Goal: Task Accomplishment & Management: Manage account settings

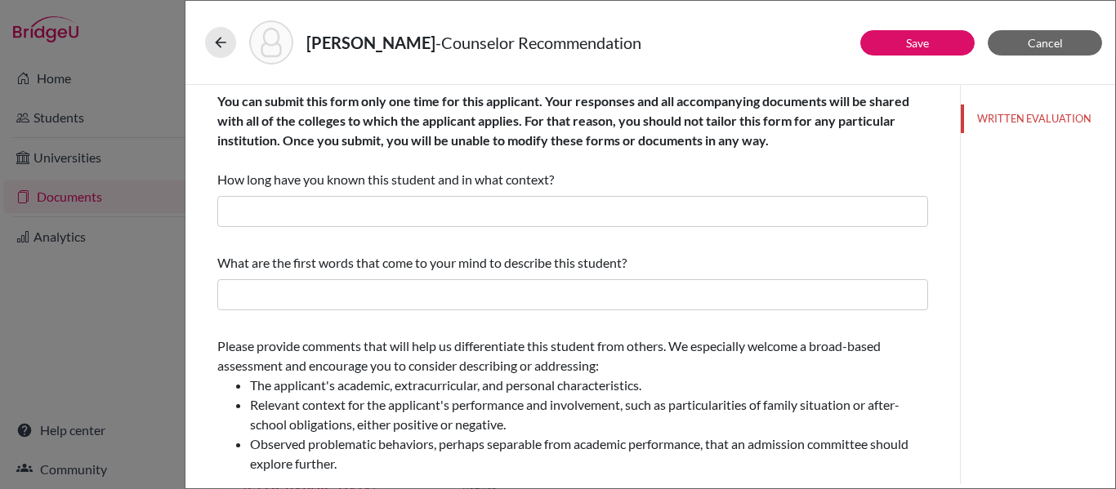
scroll to position [80, 0]
click at [227, 46] on icon at bounding box center [220, 42] width 16 height 16
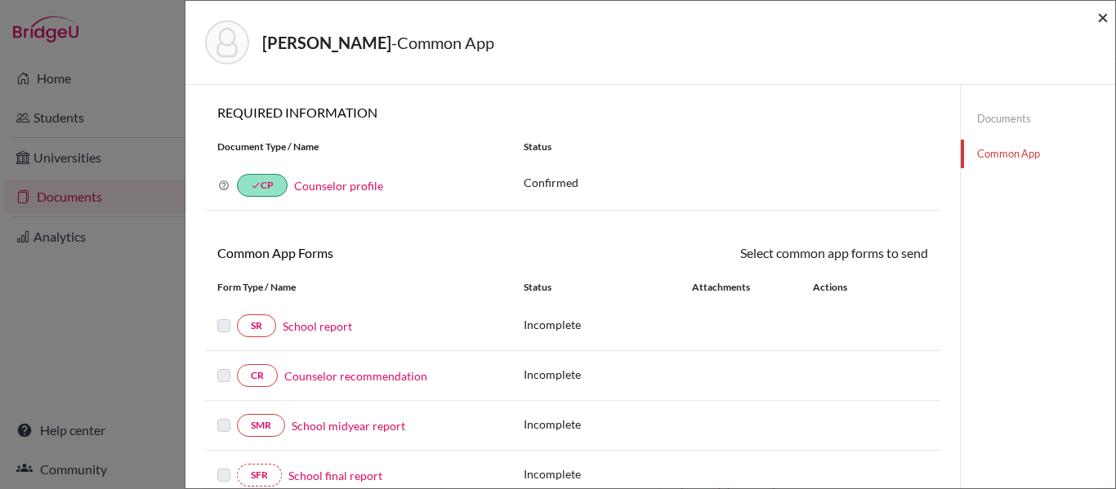
click at [1106, 19] on span "×" at bounding box center [1102, 17] width 11 height 24
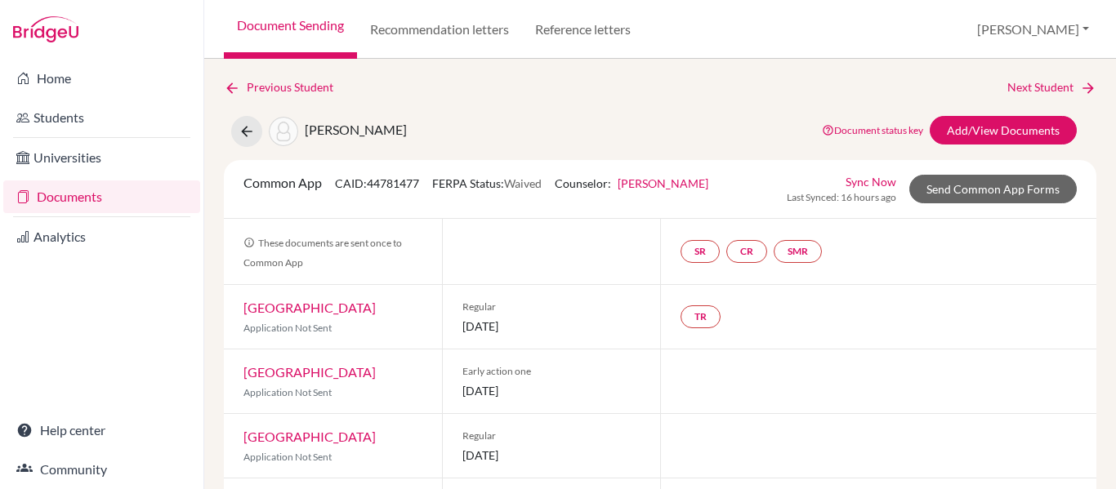
click at [571, 117] on div "Fonseca, Rafaela Document status key TR Requirement. Document not uploaded yet.…" at bounding box center [660, 131] width 897 height 31
click at [253, 136] on icon at bounding box center [247, 131] width 16 height 16
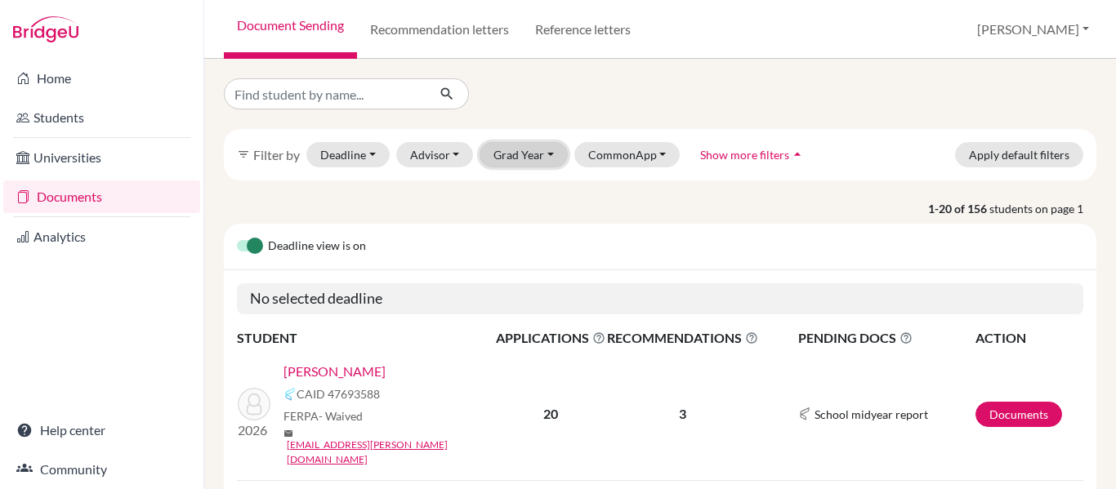
click at [525, 150] on button "Grad Year" at bounding box center [524, 154] width 88 height 25
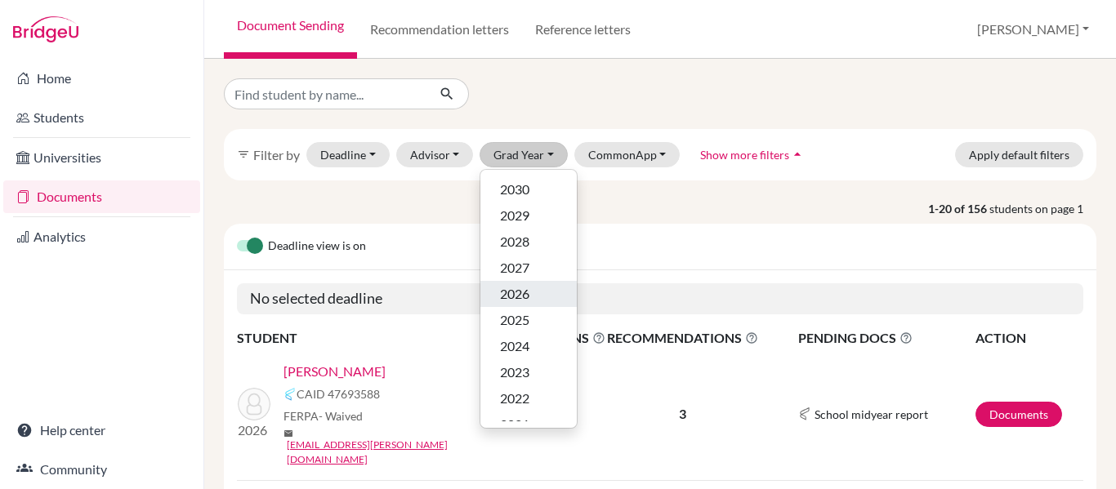
click at [542, 295] on div "2026" at bounding box center [528, 294] width 57 height 20
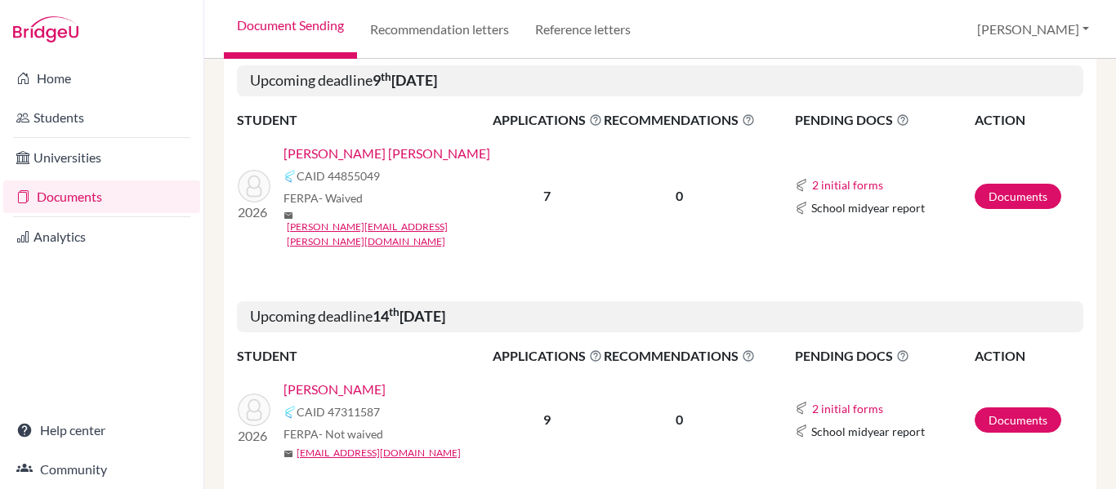
scroll to position [2786, 0]
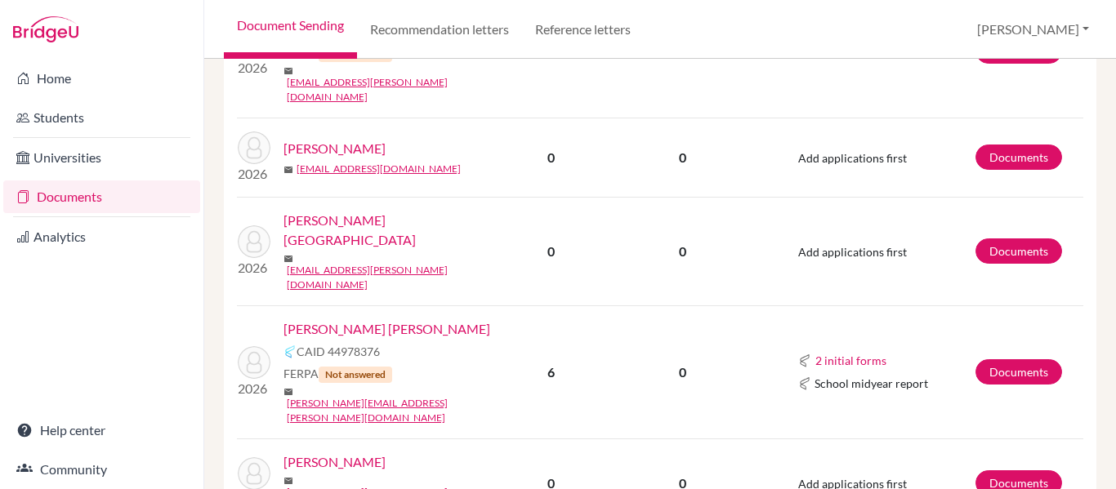
scroll to position [654, 0]
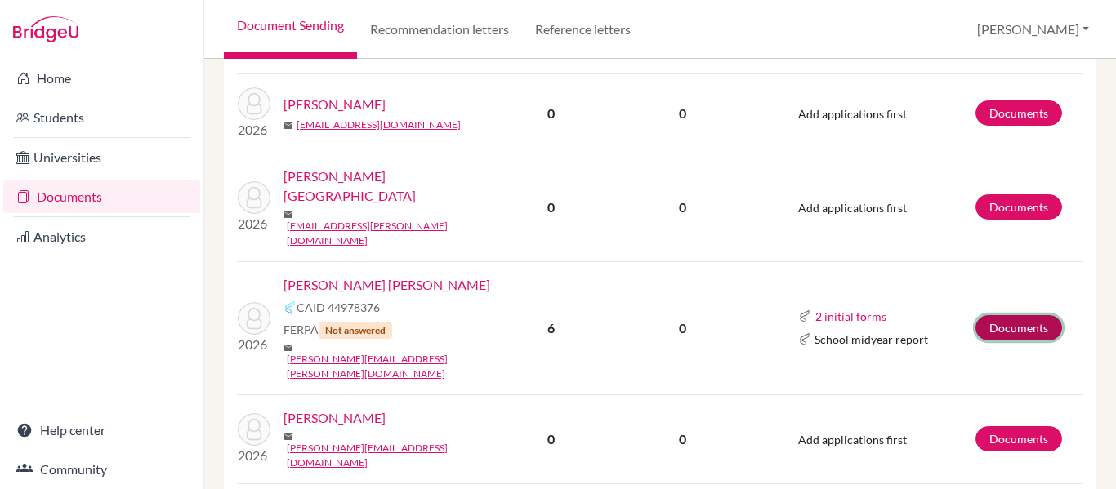
click at [1007, 315] on link "Documents" at bounding box center [1019, 327] width 87 height 25
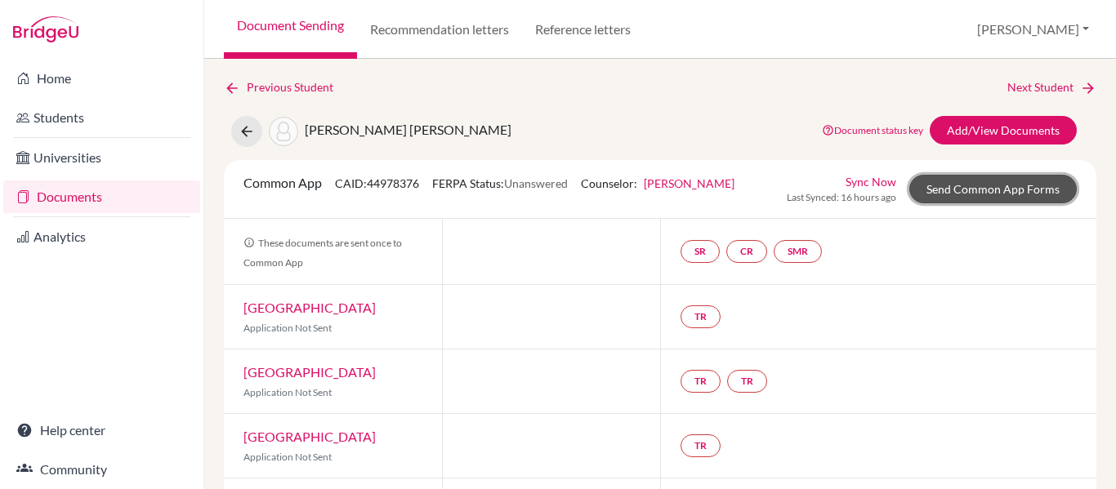
click at [913, 200] on link "Send Common App Forms" at bounding box center [993, 189] width 168 height 29
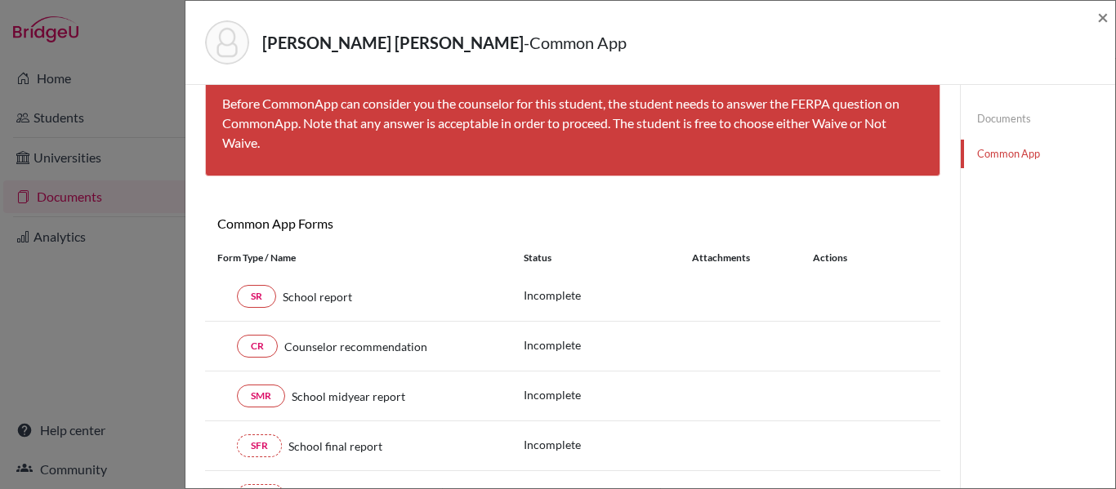
scroll to position [163, 0]
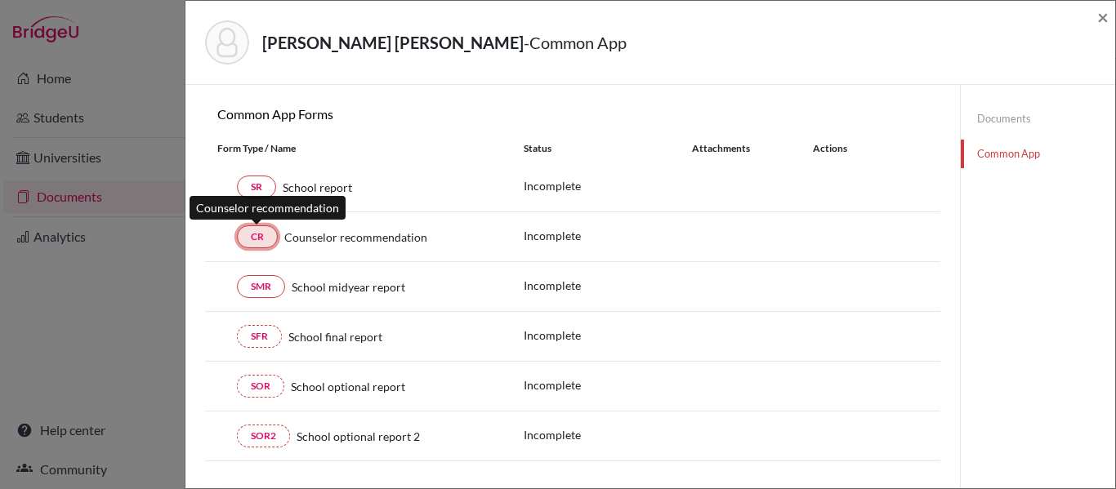
click at [261, 241] on link "CR" at bounding box center [257, 237] width 41 height 23
click at [252, 236] on link "CR" at bounding box center [257, 237] width 41 height 23
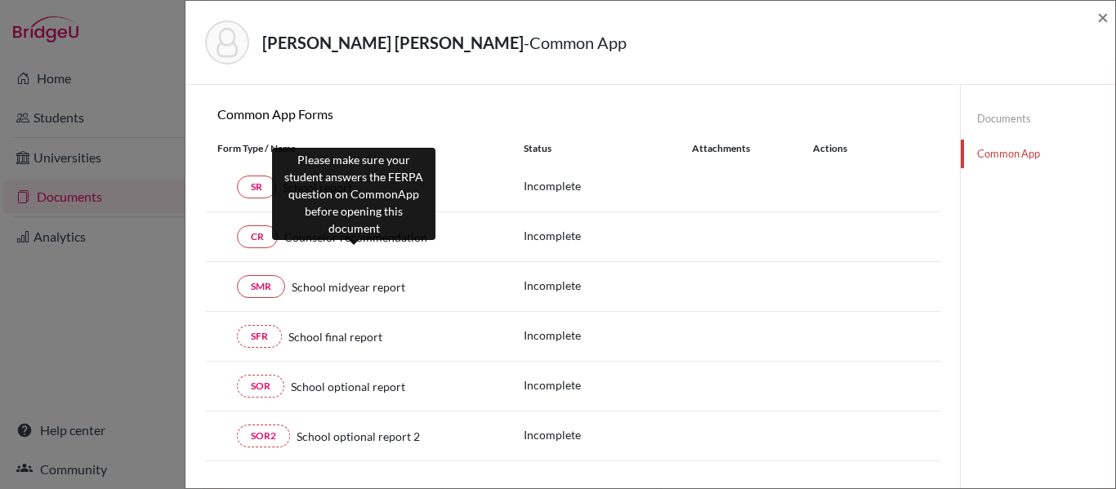
click at [332, 242] on span "Counselor recommendation" at bounding box center [355, 237] width 143 height 17
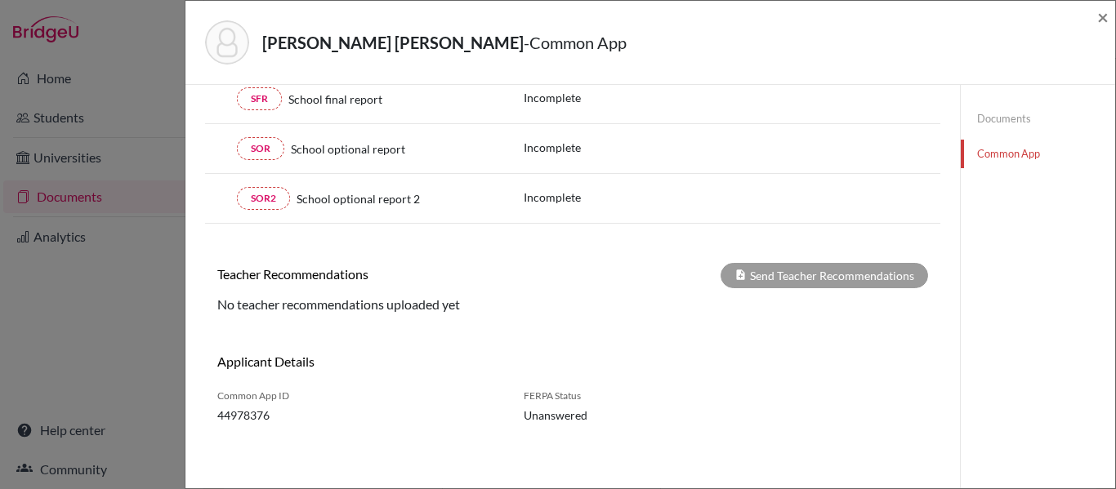
scroll to position [402, 0]
click at [1097, 15] on div "Dias Baptista, Isabel - Common App ×" at bounding box center [650, 42] width 917 height 70
click at [1100, 14] on span "×" at bounding box center [1102, 17] width 11 height 24
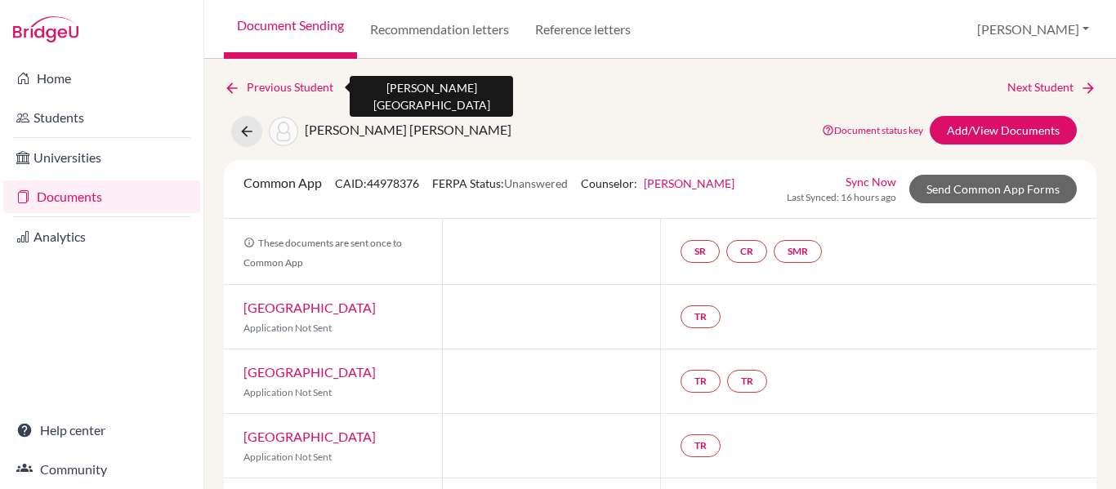
click at [229, 86] on icon at bounding box center [232, 88] width 16 height 16
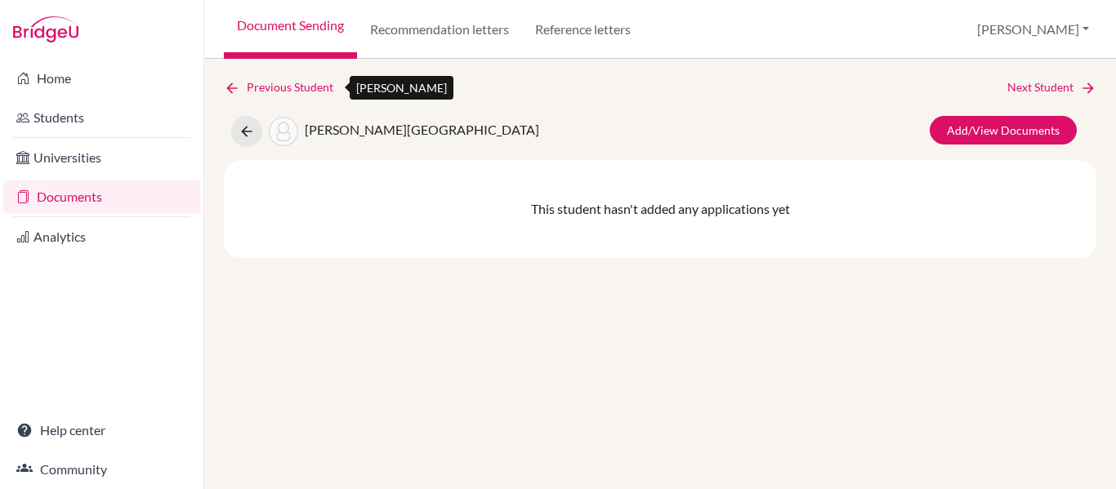
click at [259, 88] on link "Previous Student" at bounding box center [285, 87] width 123 height 18
click at [293, 29] on link "Document Sending" at bounding box center [290, 29] width 133 height 59
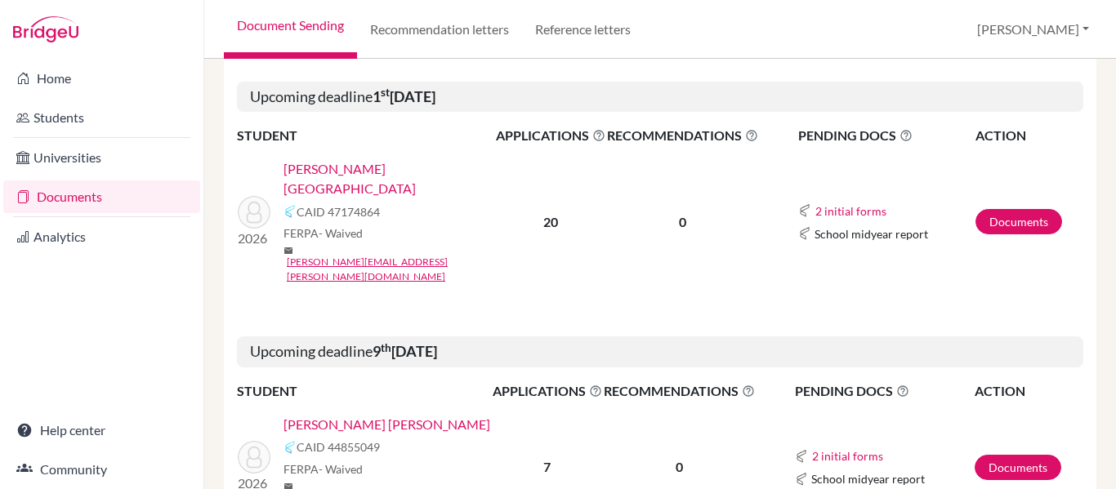
scroll to position [2533, 0]
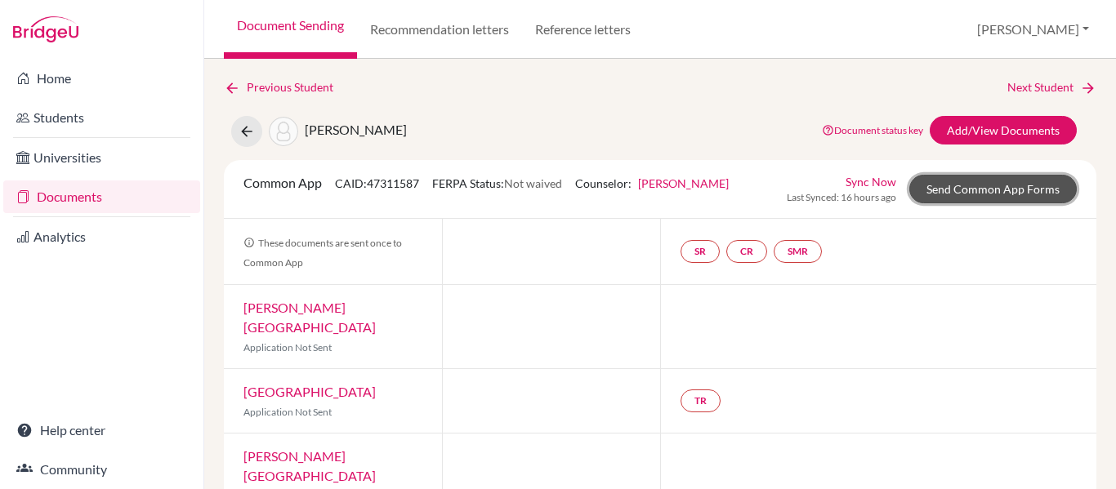
click at [940, 191] on link "Send Common App Forms" at bounding box center [993, 189] width 168 height 29
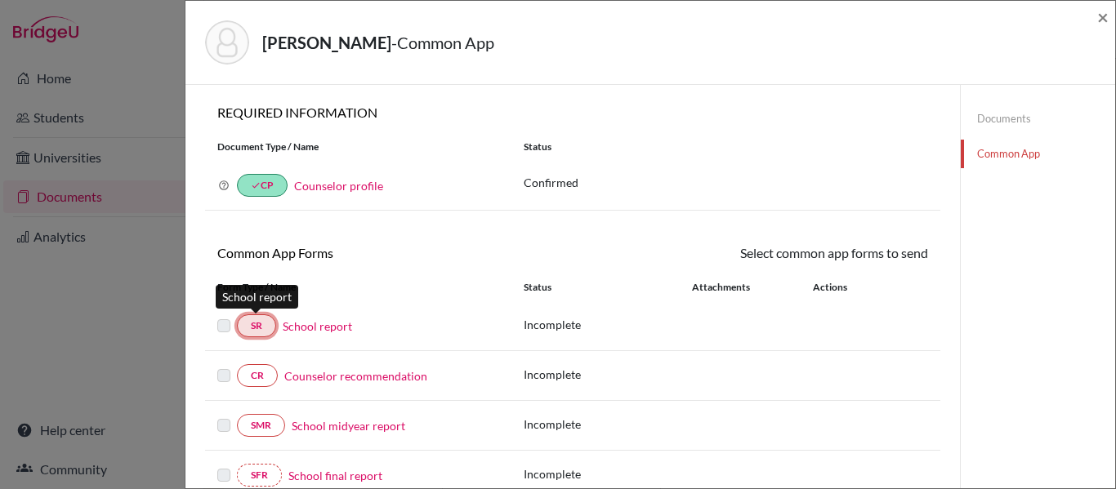
click at [261, 324] on link "SR" at bounding box center [256, 326] width 39 height 23
click at [328, 328] on link "School report" at bounding box center [317, 326] width 69 height 17
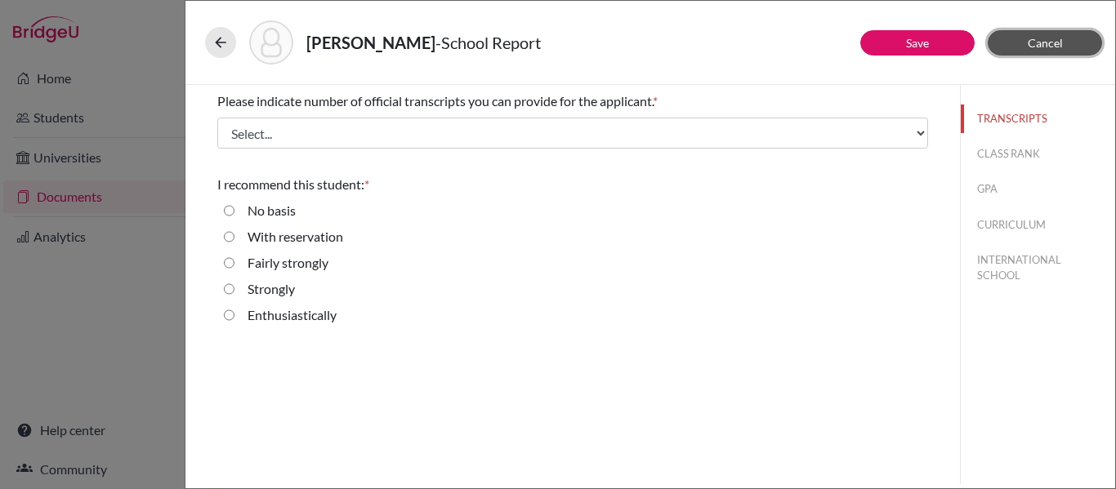
click at [1067, 38] on button "Cancel" at bounding box center [1045, 42] width 114 height 25
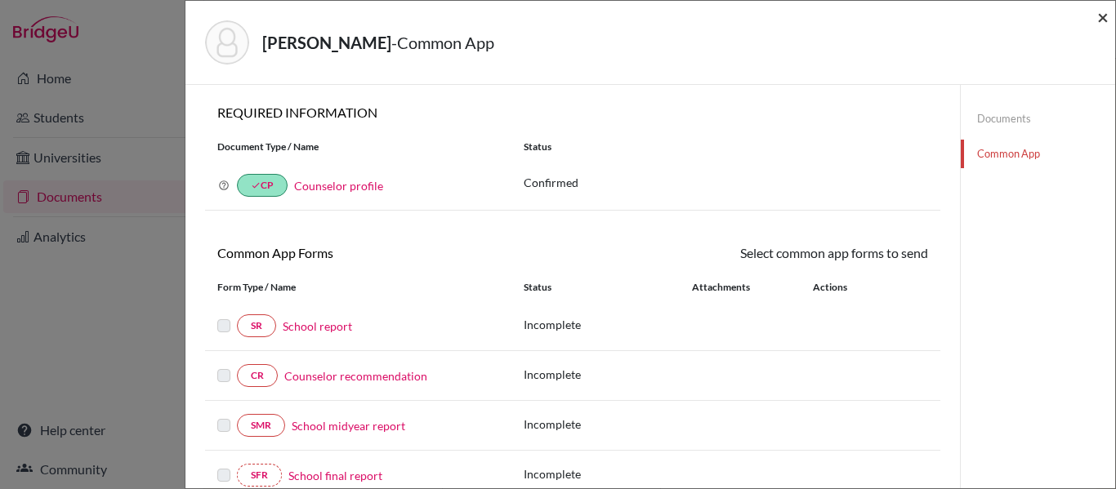
click at [1106, 12] on span "×" at bounding box center [1102, 17] width 11 height 24
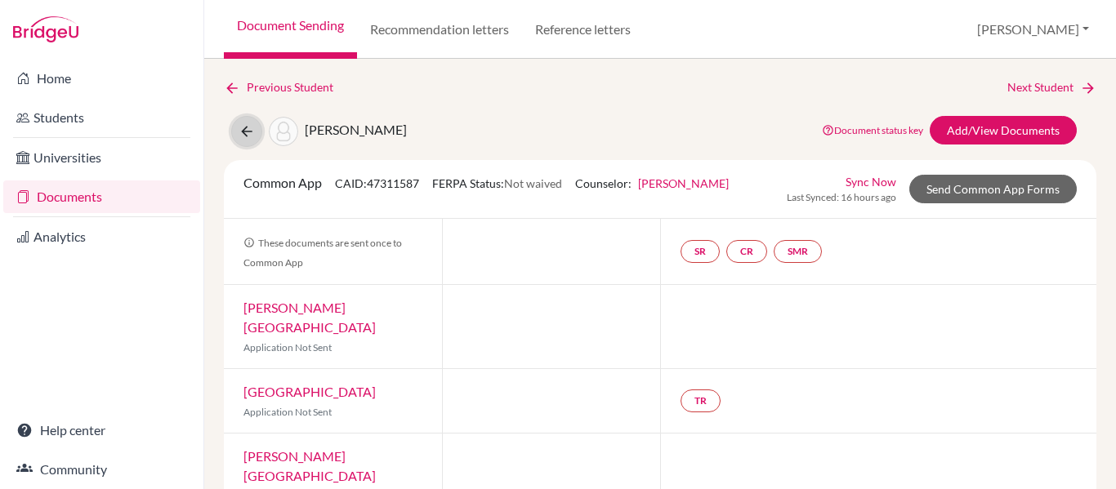
click at [256, 134] on button at bounding box center [246, 131] width 31 height 31
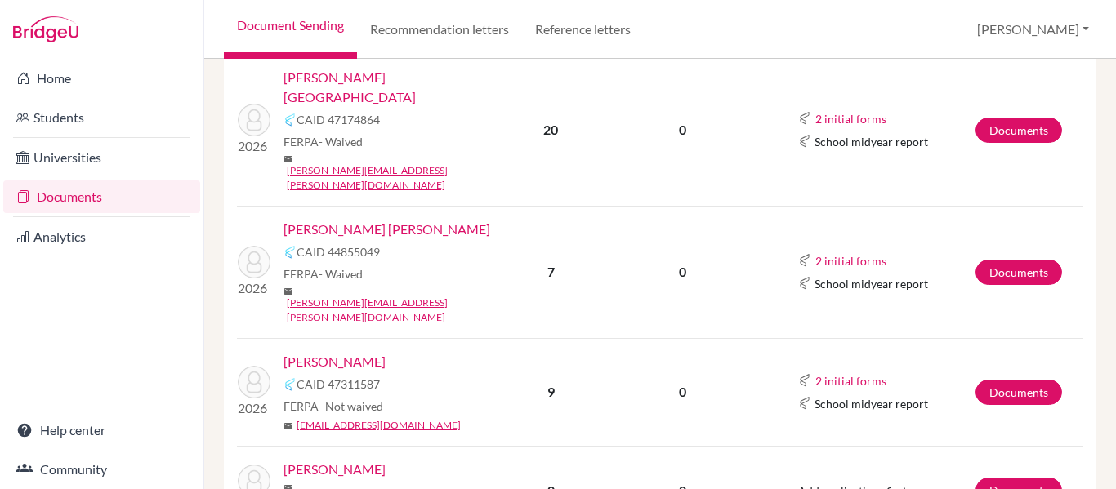
scroll to position [714, 0]
